Goal: Task Accomplishment & Management: Use online tool/utility

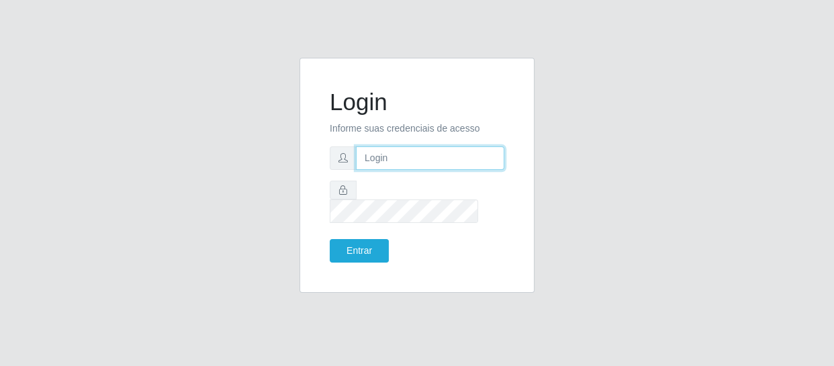
click at [435, 167] on input "text" at bounding box center [430, 157] width 148 height 23
type input "[EMAIL_ADDRESS][DOMAIN_NAME]"
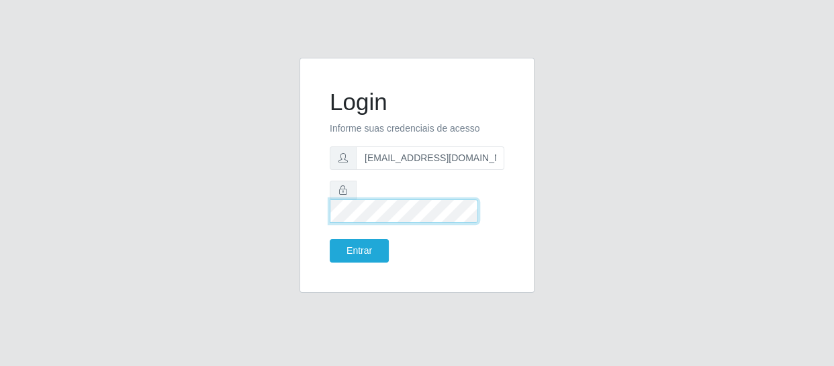
click at [330, 239] on button "Entrar" at bounding box center [359, 250] width 59 height 23
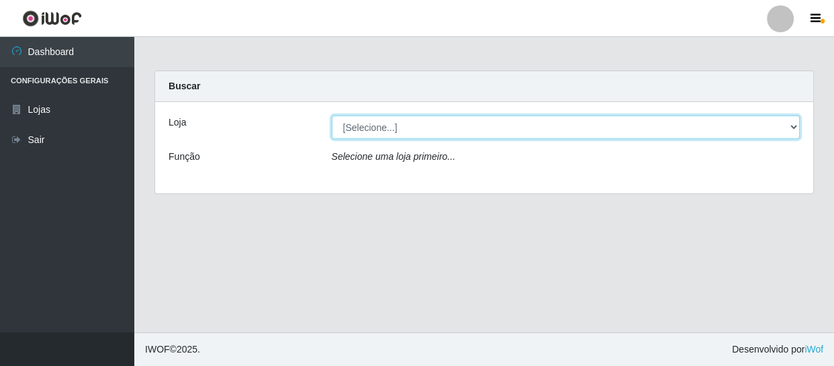
click at [782, 124] on select "[Selecione...] SuperFácil Atacado - São Gonçalo do Amarante" at bounding box center [566, 126] width 469 height 23
select select "408"
click at [332, 115] on select "[Selecione...] SuperFácil Atacado - São Gonçalo do Amarante" at bounding box center [566, 126] width 469 height 23
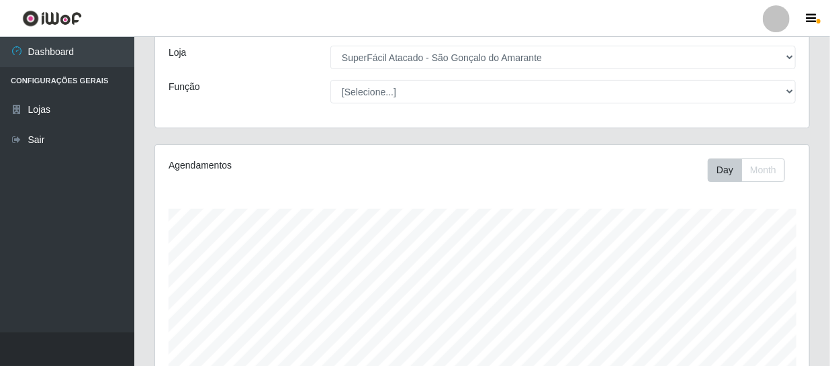
scroll to position [60, 0]
